Goal: Register for event/course

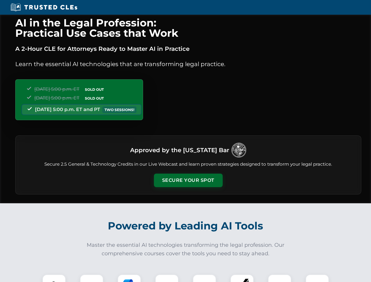
click at [188, 181] on button "Secure Your Spot" at bounding box center [188, 181] width 69 height 14
click at [54, 278] on img at bounding box center [54, 286] width 17 height 17
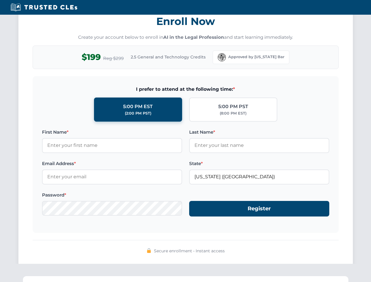
scroll to position [577, 0]
